Goal: Task Accomplishment & Management: Manage account settings

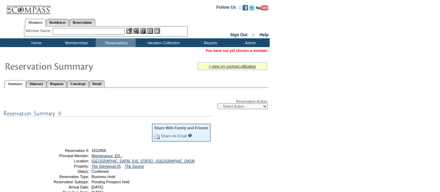
click at [244, 104] on select "-- Select Action -- Modify Reservation Dates Modify Reservation Cost Modify Occ…" at bounding box center [242, 106] width 50 height 6
select select "ChangeDates"
click at [217, 104] on select "-- Select Action -- Modify Reservation Dates Modify Reservation Cost Modify Occ…" at bounding box center [242, 106] width 50 height 6
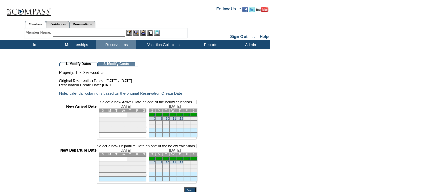
click at [156, 116] on link "1" at bounding box center [155, 114] width 2 height 3
